Goal: Task Accomplishment & Management: Complete application form

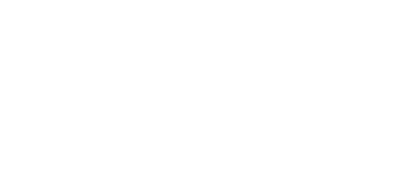
click at [0, 0] on html at bounding box center [0, 0] width 0 height 0
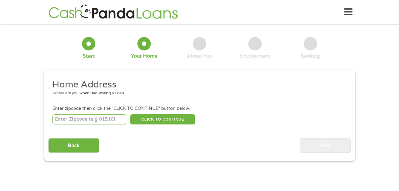
click at [75, 119] on input "number" at bounding box center [89, 119] width 74 height 10
type input "94606"
click at [120, 117] on input "94606" at bounding box center [89, 119] width 74 height 10
click at [157, 117] on button "CLICK TO CONTINUE" at bounding box center [162, 119] width 65 height 10
type input "94606"
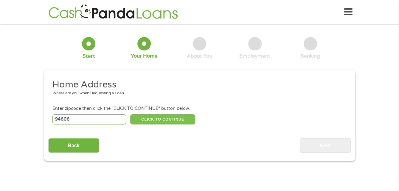
type input "[GEOGRAPHIC_DATA]"
select select "[US_STATE]"
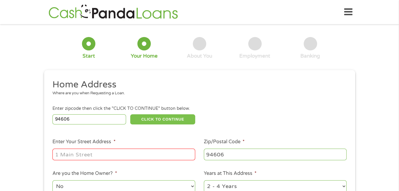
click at [130, 114] on button "CLICK TO CONTINUE" at bounding box center [162, 119] width 65 height 10
click at [116, 154] on input "Enter Your Street Address *" at bounding box center [123, 153] width 143 height 11
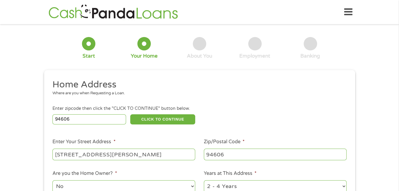
type input "[STREET_ADDRESS][PERSON_NAME]"
click at [224, 155] on input "94606" at bounding box center [275, 153] width 143 height 11
type input "94605"
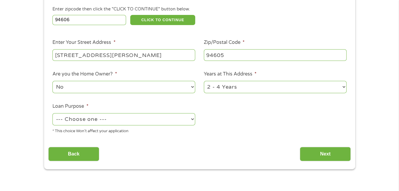
click at [191, 86] on select "No Yes" at bounding box center [123, 87] width 143 height 12
select select "yes"
click at [52, 81] on select "No Yes" at bounding box center [123, 87] width 143 height 12
click at [191, 119] on select "--- Choose one --- Pay Bills Debt Consolidation Home Improvement Major Purchase…" at bounding box center [123, 119] width 143 height 12
select select "shorttermcash"
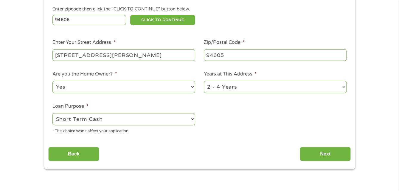
click at [52, 113] on select "--- Choose one --- Pay Bills Debt Consolidation Home Improvement Major Purchase…" at bounding box center [123, 119] width 143 height 12
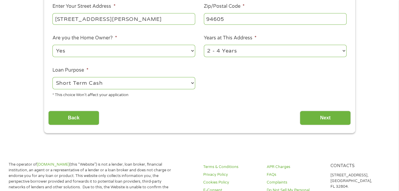
scroll to position [149, 0]
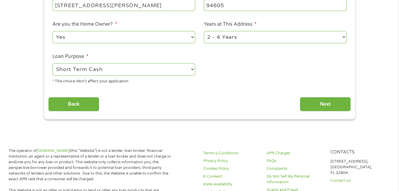
click at [343, 37] on select "1 Year or less 1 - 2 Years 2 - 4 Years Over 4 Years" at bounding box center [275, 37] width 143 height 12
select select "60months"
click at [204, 31] on select "1 Year or less 1 - 2 Years 2 - 4 Years Over 4 Years" at bounding box center [275, 37] width 143 height 12
click at [328, 102] on input "Next" at bounding box center [325, 104] width 51 height 15
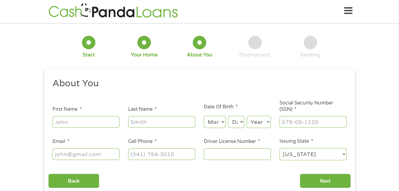
scroll to position [0, 0]
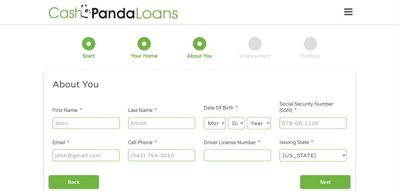
click at [83, 124] on input "First Name *" at bounding box center [85, 122] width 67 height 11
type input "[PERSON_NAME]"
click at [138, 124] on input "Last Name *" at bounding box center [161, 122] width 67 height 11
type input "[PERSON_NAME]"
click at [220, 124] on select "Month 1 2 3 4 5 6 7 8 9 10 11 12" at bounding box center [215, 123] width 22 height 12
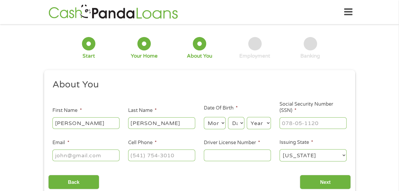
select select "8"
click at [204, 117] on select "Month 1 2 3 4 5 6 7 8 9 10 11 12" at bounding box center [215, 123] width 22 height 12
click at [236, 122] on select "Day 1 2 3 4 5 6 7 8 9 10 11 12 13 14 15 16 17 18 19 20 21 22 23 24 25 26 27 28 …" at bounding box center [236, 123] width 16 height 12
select select "20"
click at [228, 117] on select "Day 1 2 3 4 5 6 7 8 9 10 11 12 13 14 15 16 17 18 19 20 21 22 23 24 25 26 27 28 …" at bounding box center [236, 123] width 16 height 12
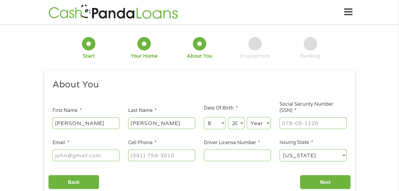
click at [259, 124] on select "Year [DATE] 2006 2005 2004 2003 2002 2001 2000 1999 1998 1997 1996 1995 1994 19…" at bounding box center [259, 123] width 24 height 12
select select "1942"
click at [247, 117] on select "Year [DATE] 2006 2005 2004 2003 2002 2001 2000 1999 1998 1997 1996 1995 1994 19…" at bounding box center [259, 123] width 24 height 12
click at [293, 122] on input "___-__-____" at bounding box center [312, 122] width 67 height 11
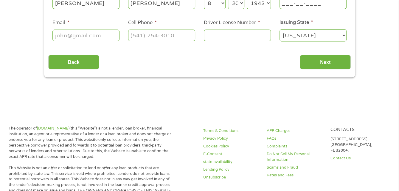
scroll to position [21, 0]
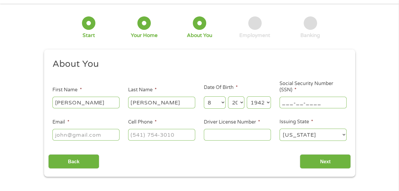
drag, startPoint x: 282, startPoint y: 102, endPoint x: 294, endPoint y: 101, distance: 12.5
click at [283, 101] on input "___-__-____" at bounding box center [312, 101] width 67 height 11
type input "436-66-0034"
click at [224, 133] on input "Driver License Number *" at bounding box center [237, 134] width 67 height 11
type input "m0977515"
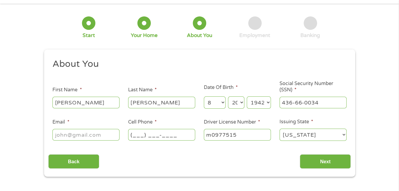
click at [151, 132] on input "(___) ___-____" at bounding box center [161, 134] width 67 height 11
type input "[PHONE_NUMBER]"
click at [86, 135] on input "Email *" at bounding box center [85, 134] width 67 height 11
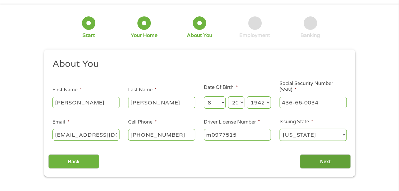
type input "[EMAIL_ADDRESS][DOMAIN_NAME]"
click at [322, 161] on input "Next" at bounding box center [325, 161] width 51 height 15
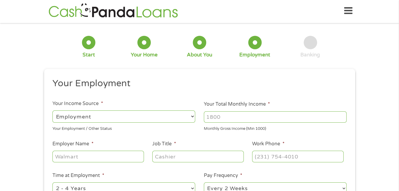
scroll to position [0, 0]
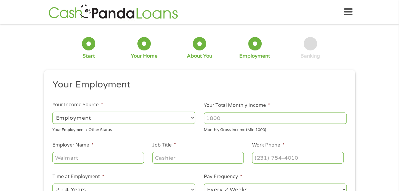
click at [191, 119] on select "--- Choose one --- Employment [DEMOGRAPHIC_DATA] Benefits" at bounding box center [123, 117] width 143 height 12
select select "selfEmployed"
click at [52, 111] on select "--- Choose one --- Employment [DEMOGRAPHIC_DATA] Benefits" at bounding box center [123, 117] width 143 height 12
click at [340, 116] on input "1000" at bounding box center [275, 117] width 143 height 11
click at [339, 116] on input "1001" at bounding box center [275, 117] width 143 height 11
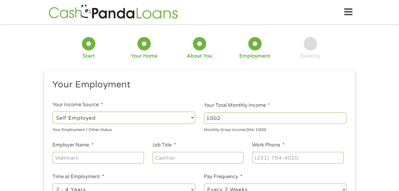
click at [339, 116] on input "1002" at bounding box center [275, 117] width 143 height 11
click at [339, 116] on input "1003" at bounding box center [275, 117] width 143 height 11
drag, startPoint x: 222, startPoint y: 118, endPoint x: 204, endPoint y: 119, distance: 18.2
click at [204, 119] on input "1003" at bounding box center [275, 117] width 143 height 11
type input "1"
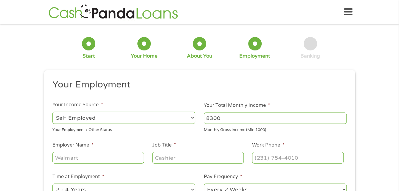
type input "8300"
click at [61, 157] on input "Employer Name *" at bounding box center [97, 157] width 91 height 11
type input "Pan Geo Construction Inc"
click at [182, 157] on input "Job Title *" at bounding box center [197, 157] width 91 height 11
type input "President"
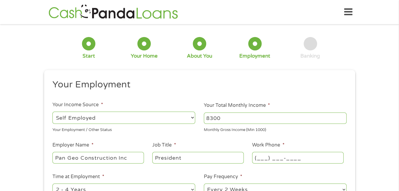
click at [261, 159] on input "(___) ___-____" at bounding box center [297, 157] width 91 height 11
type input "[PHONE_NUMBER]"
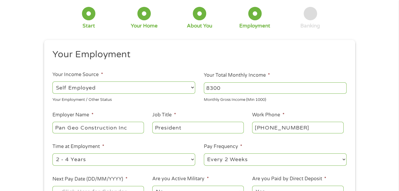
scroll to position [49, 0]
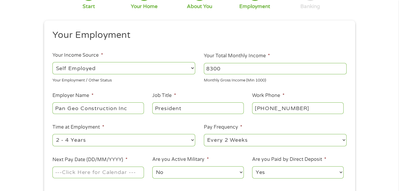
click at [342, 140] on select "--- Choose one --- Every 2 Weeks Every Week Monthly Semi-Monthly" at bounding box center [275, 140] width 143 height 12
select select "monthly"
click at [204, 134] on select "--- Choose one --- Every 2 Weeks Every Week Monthly Semi-Monthly" at bounding box center [275, 140] width 143 height 12
click at [97, 172] on input "Next Pay Date (DD/MM/YYYY) *" at bounding box center [97, 171] width 91 height 11
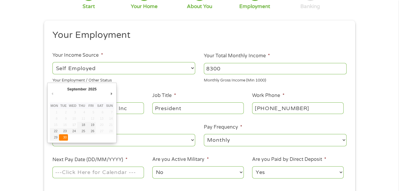
type input "[DATE]"
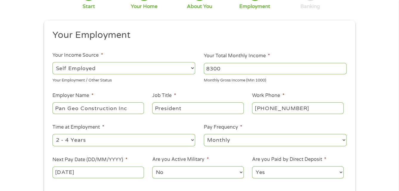
scroll to position [99, 0]
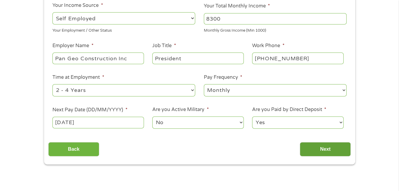
click at [326, 150] on input "Next" at bounding box center [325, 149] width 51 height 15
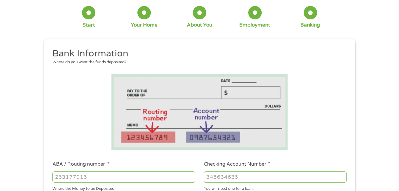
scroll to position [49, 0]
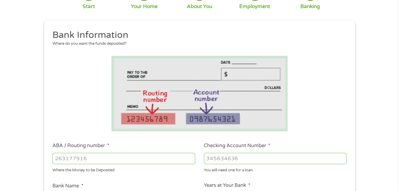
click at [106, 157] on input "ABA / Routing number *" at bounding box center [123, 157] width 143 height 11
type input "121000358"
type input "BANK OF AMERICA NA"
type input "121000358"
click at [226, 158] on input "Checking Account Number *" at bounding box center [275, 157] width 143 height 11
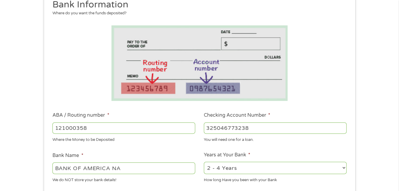
scroll to position [99, 0]
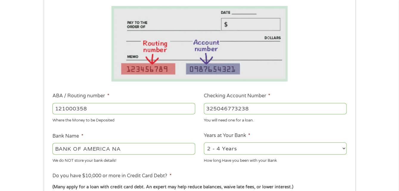
type input "325046773238"
click at [344, 148] on select "2 - 4 Years 6 - 12 Months 1 - 2 Years Over 4 Years" at bounding box center [275, 148] width 143 height 12
select select "60months"
click at [204, 142] on select "2 - 4 Years 6 - 12 Months 1 - 2 Years Over 4 Years" at bounding box center [275, 148] width 143 height 12
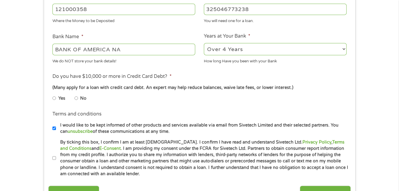
click at [57, 156] on label "By ticking this box, I confirm I am at least [DEMOGRAPHIC_DATA]. I confirm I ha…" at bounding box center [202, 158] width 292 height 38
click at [56, 156] on input "By ticking this box, I confirm I am at least [DEMOGRAPHIC_DATA]. I confirm I ha…" at bounding box center [54, 158] width 4 height 10
checkbox input "true"
click at [55, 97] on input "Yes" at bounding box center [54, 98] width 4 height 10
radio input "true"
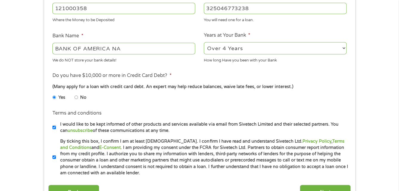
scroll to position [248, 0]
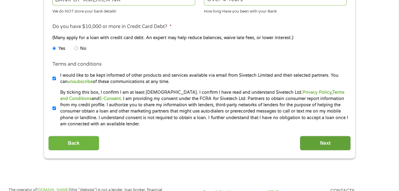
click at [324, 142] on input "Next" at bounding box center [325, 142] width 51 height 15
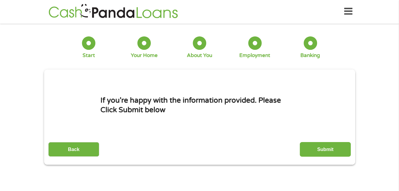
scroll to position [0, 0]
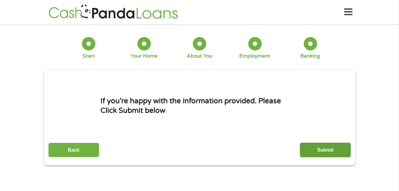
click at [322, 147] on input "Submit" at bounding box center [325, 149] width 51 height 15
